Goal: Register for event/course

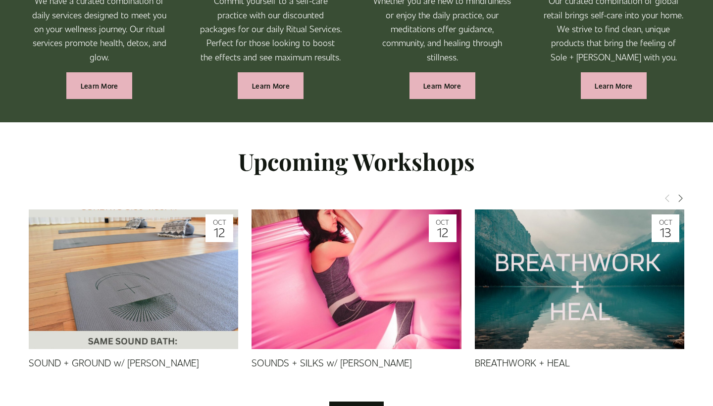
scroll to position [766, 0]
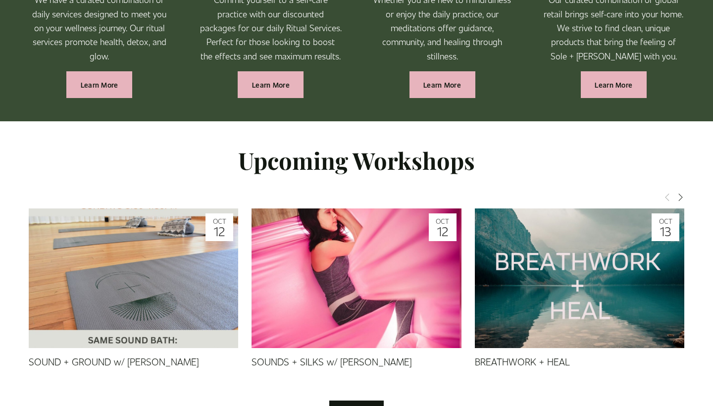
click at [540, 268] on img at bounding box center [580, 278] width 210 height 210
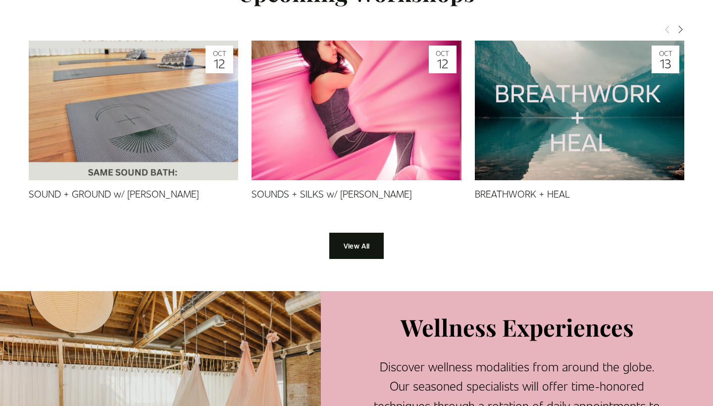
scroll to position [936, 0]
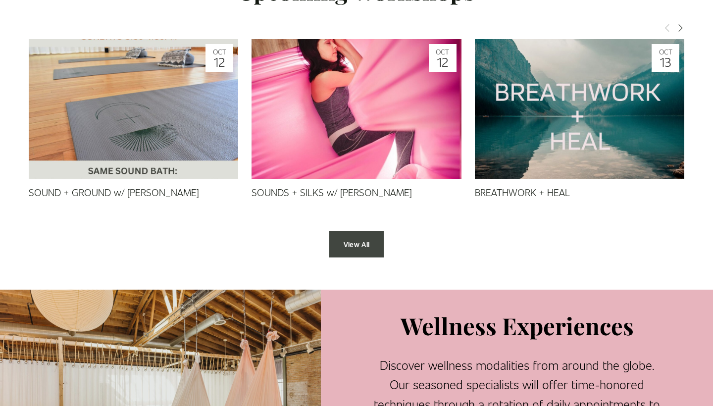
click at [374, 257] on link "View All" at bounding box center [356, 244] width 54 height 26
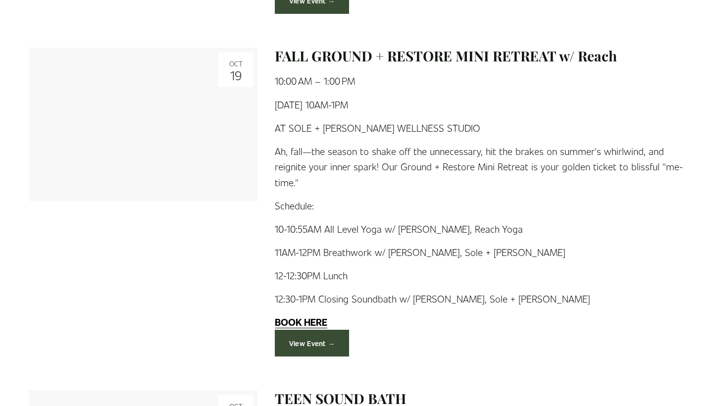
scroll to position [930, 0]
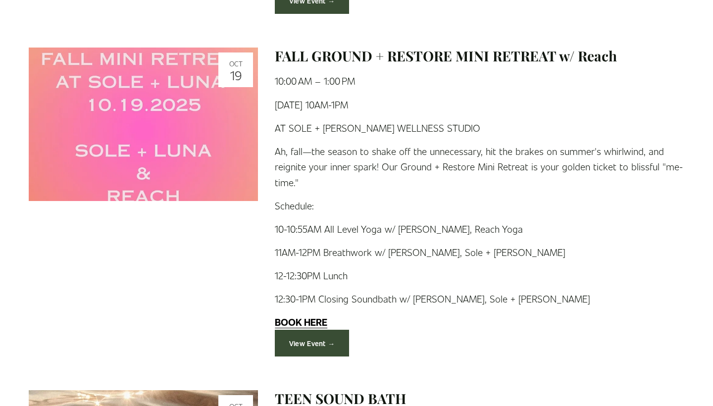
click at [313, 340] on link "View Event →" at bounding box center [312, 343] width 74 height 26
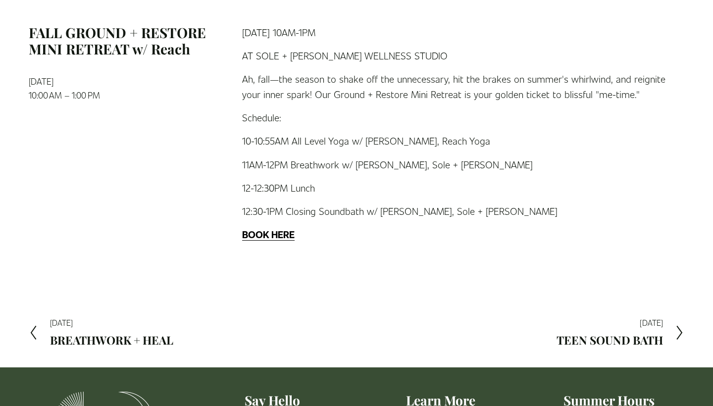
scroll to position [143, 0]
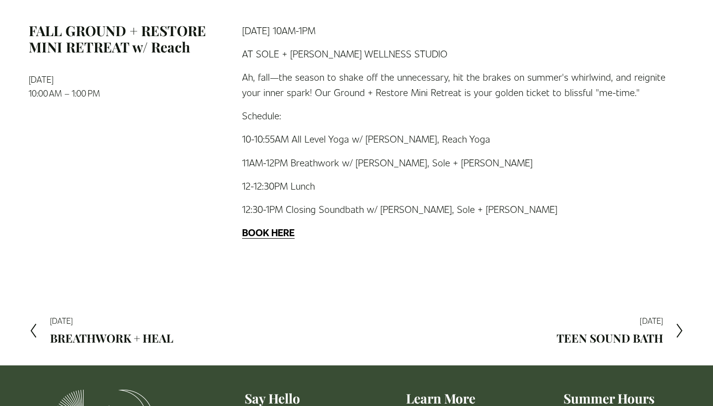
click at [289, 233] on strong "BOOK HERE" at bounding box center [268, 232] width 52 height 13
